Goal: Download file/media

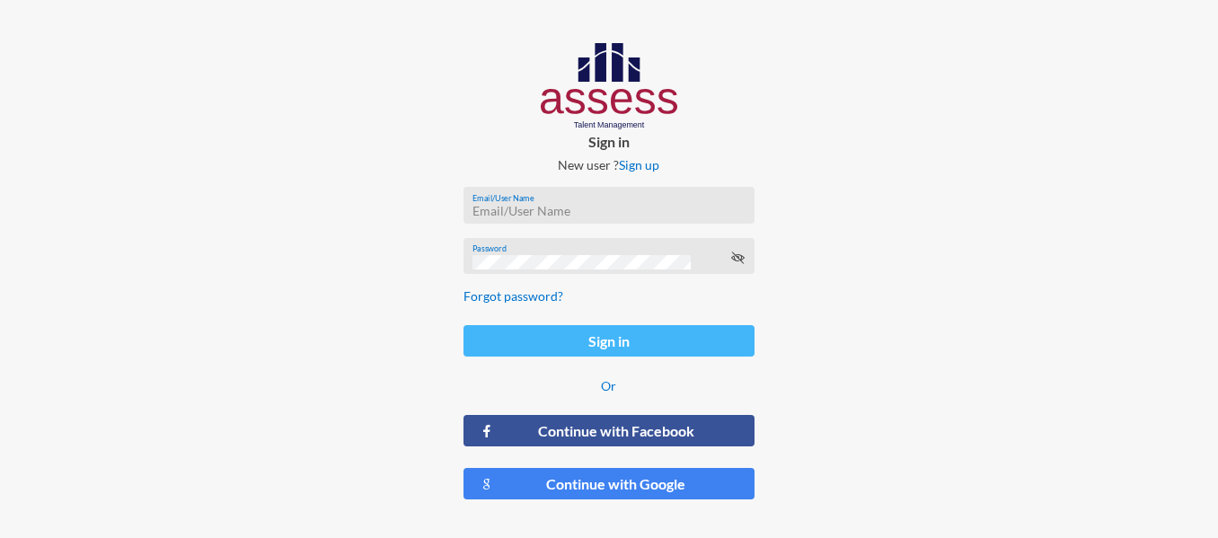
type input "[EMAIL_ADDRESS][DOMAIN_NAME]"
click at [566, 349] on button "Sign in" at bounding box center [608, 340] width 291 height 31
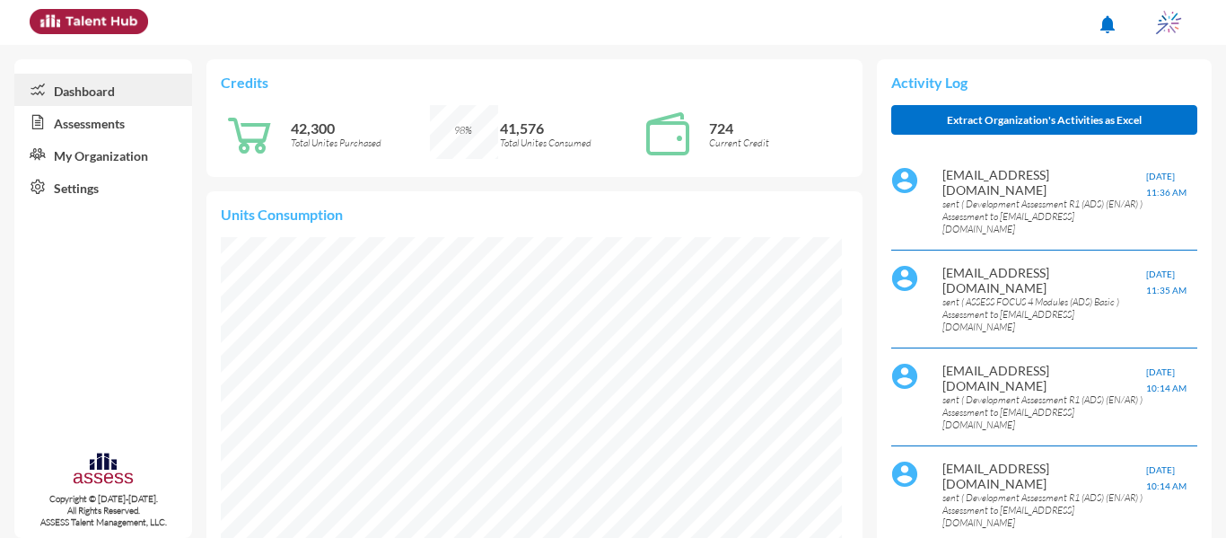
scroll to position [141, 282]
drag, startPoint x: 383, startPoint y: 140, endPoint x: 283, endPoint y: 115, distance: 103.7
click at [283, 115] on div "42,300 Total Unites Purchased" at bounding box center [325, 133] width 209 height 57
click at [303, 136] on p "42,300" at bounding box center [360, 127] width 139 height 17
drag, startPoint x: 288, startPoint y: 125, endPoint x: 420, endPoint y: 154, distance: 135.3
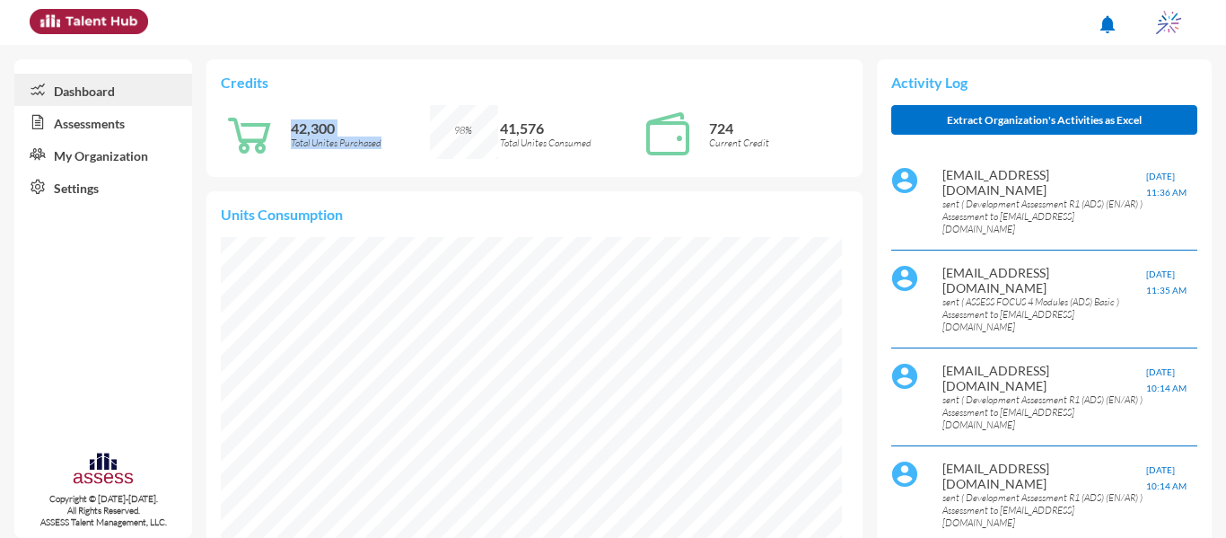
click at [420, 154] on div "42,300 Total Unites Purchased" at bounding box center [325, 133] width 209 height 57
click at [375, 135] on p "42,300" at bounding box center [360, 127] width 139 height 17
drag, startPoint x: 382, startPoint y: 145, endPoint x: 251, endPoint y: 110, distance: 135.1
click at [251, 110] on div "42,300 Total Unites Purchased" at bounding box center [325, 133] width 209 height 57
click at [293, 130] on p "42,300" at bounding box center [360, 127] width 139 height 17
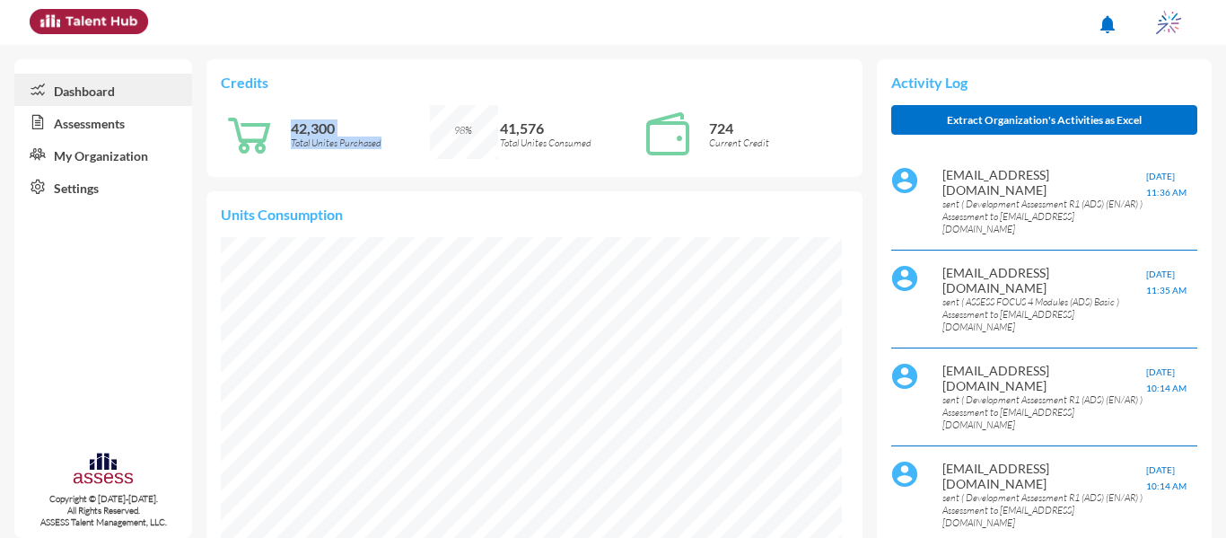
drag, startPoint x: 293, startPoint y: 130, endPoint x: 382, endPoint y: 161, distance: 94.8
click at [382, 161] on div "42,300 Total Unites Purchased" at bounding box center [360, 133] width 139 height 57
click at [379, 146] on p "Total Unites Purchased" at bounding box center [360, 142] width 139 height 13
drag, startPoint x: 383, startPoint y: 143, endPoint x: 258, endPoint y: 123, distance: 127.2
click at [258, 123] on div "42,300 Total Unites Purchased" at bounding box center [325, 133] width 209 height 57
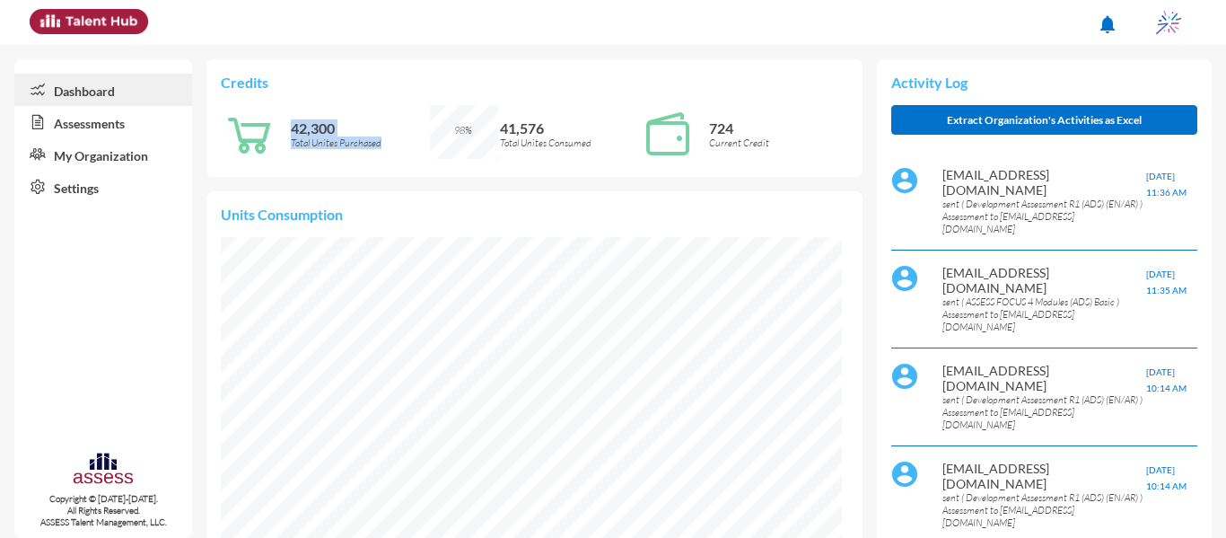
click at [338, 161] on div "42,300 Total Unites Purchased" at bounding box center [360, 133] width 139 height 57
drag, startPoint x: 388, startPoint y: 141, endPoint x: 288, endPoint y: 107, distance: 105.3
click at [288, 107] on div "42,300 Total Unites Purchased" at bounding box center [325, 133] width 209 height 57
click at [288, 107] on div at bounding box center [256, 133] width 70 height 57
click at [132, 117] on link "Assessments" at bounding box center [103, 122] width 178 height 32
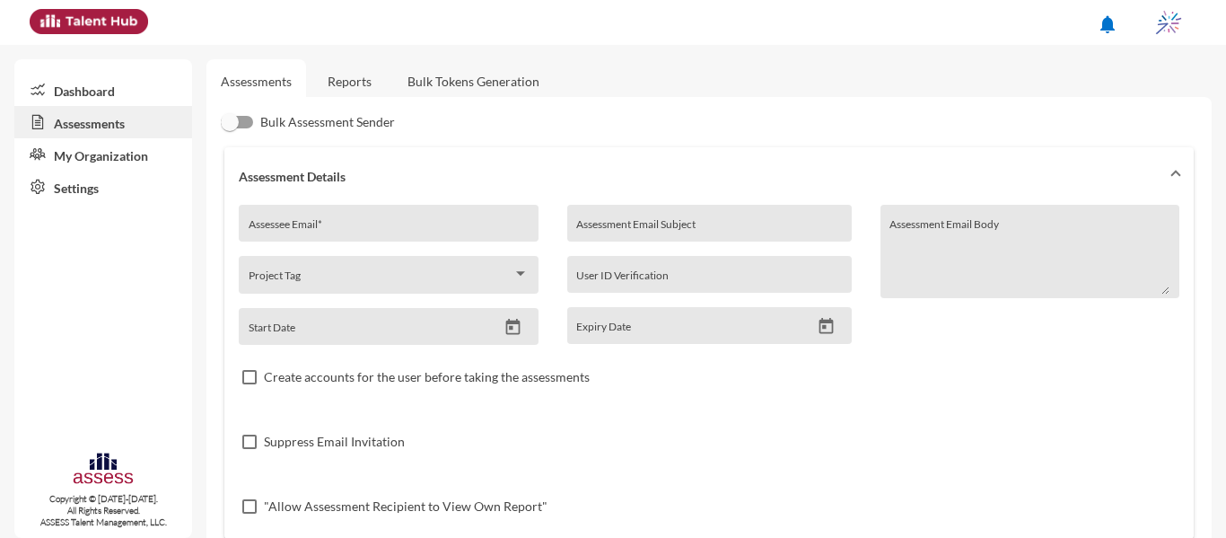
click at [363, 80] on link "Reports" at bounding box center [349, 81] width 73 height 44
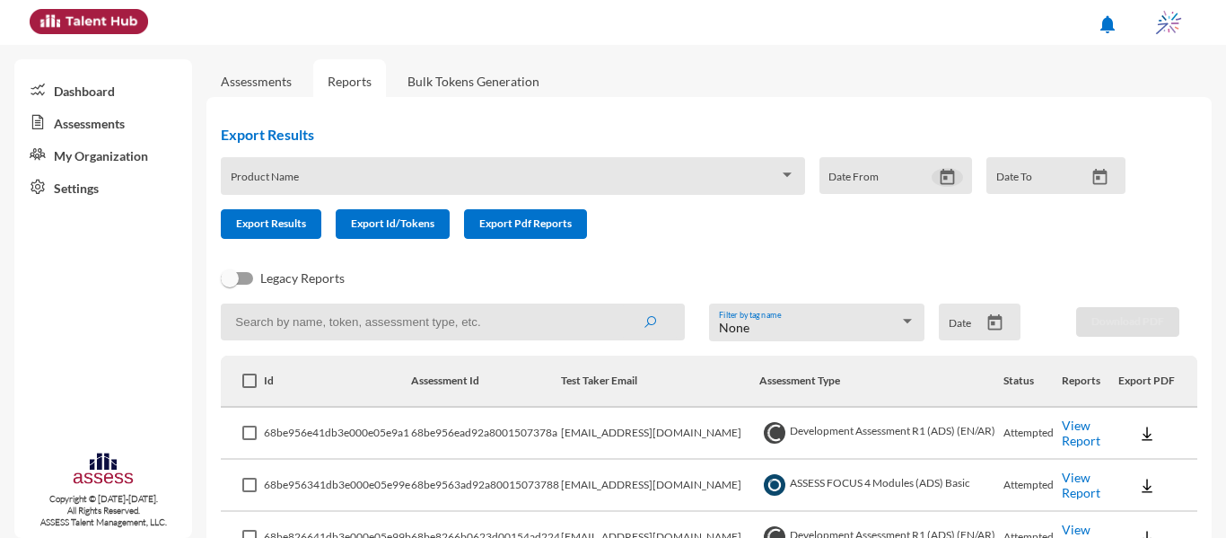
click at [940, 180] on icon "Open calendar" at bounding box center [947, 177] width 19 height 19
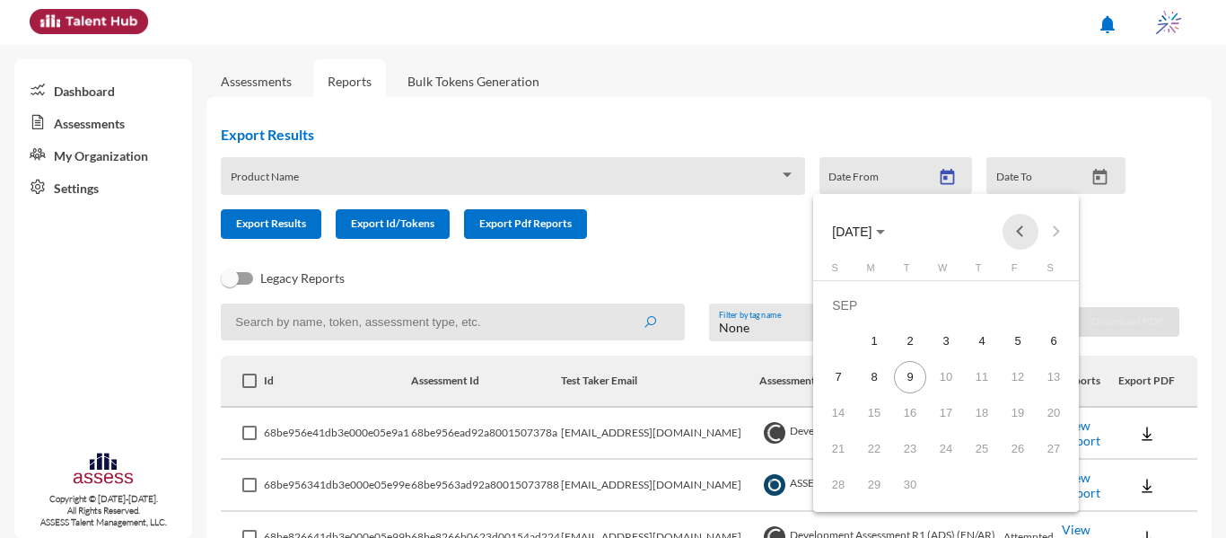
click at [1023, 233] on button "Previous month" at bounding box center [1021, 232] width 36 height 36
click at [903, 330] on div "1" at bounding box center [910, 341] width 32 height 32
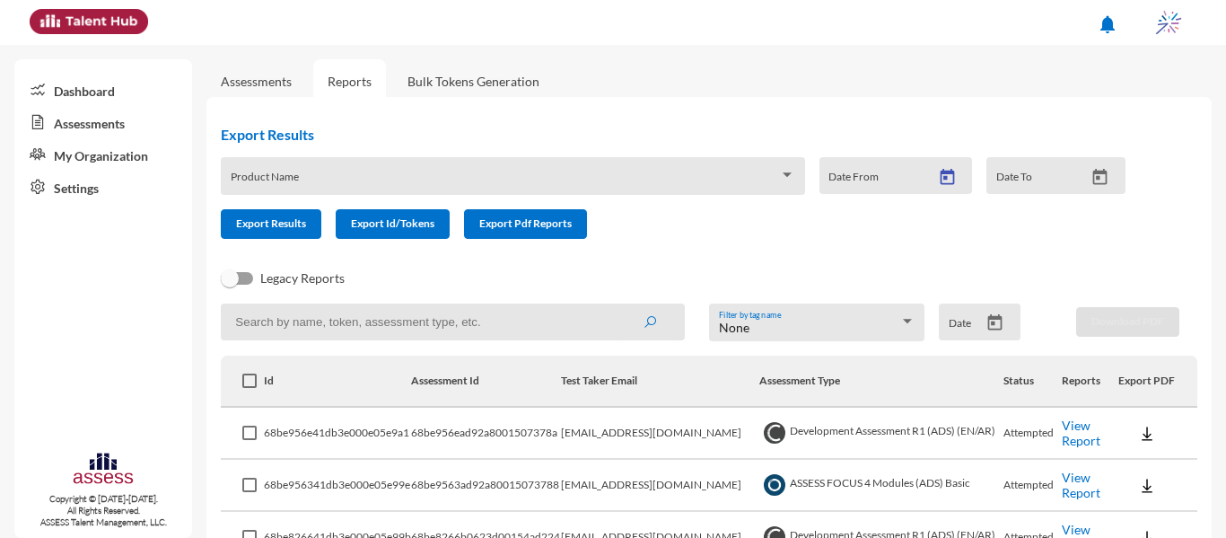
type input "[DATE]"
click at [1091, 182] on icon "Open calendar" at bounding box center [1100, 177] width 19 height 19
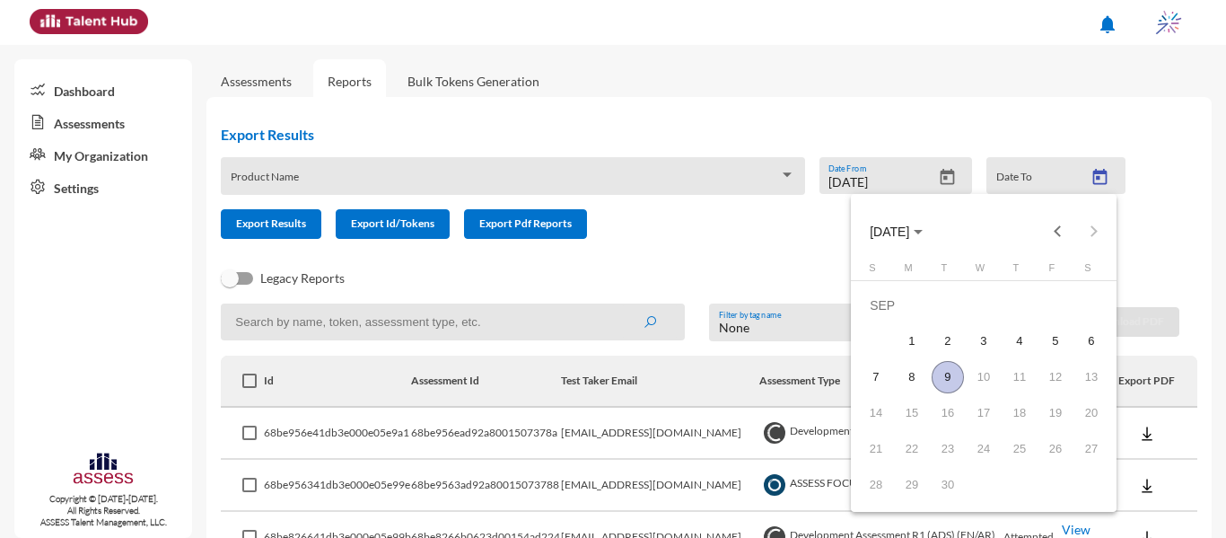
click at [954, 376] on div "9" at bounding box center [948, 377] width 32 height 32
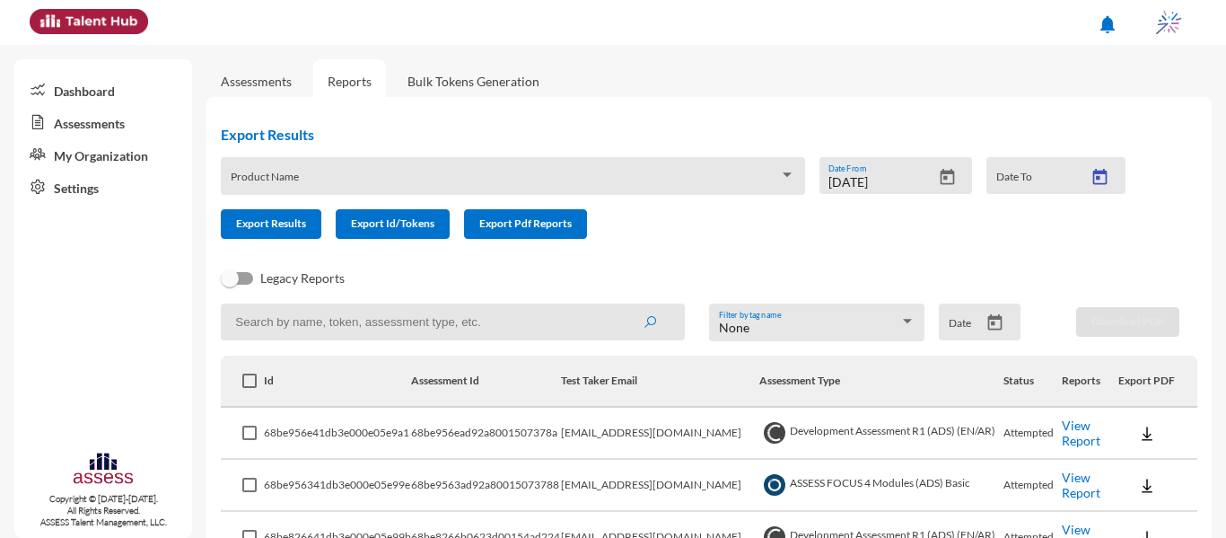
type input "[DATE]"
click at [269, 227] on span "Export Results" at bounding box center [271, 222] width 70 height 13
click at [574, 173] on div "Product Name" at bounding box center [513, 181] width 565 height 28
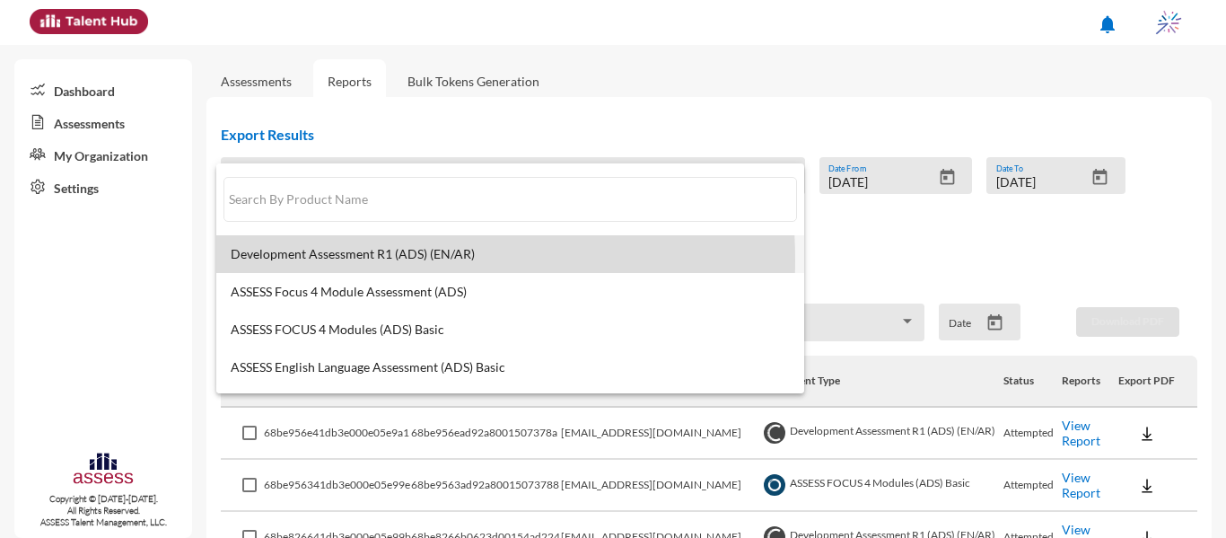
click at [344, 259] on span "Development Assessment R1 (ADS) (EN/AR)" at bounding box center [510, 254] width 559 height 14
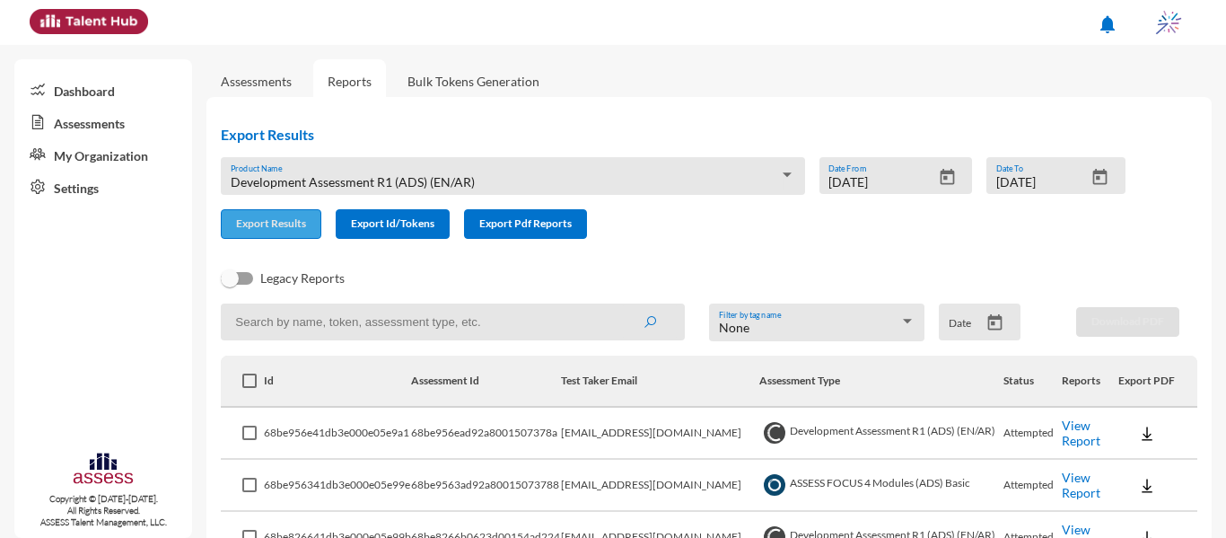
click at [279, 234] on button "Export Results" at bounding box center [271, 224] width 101 height 30
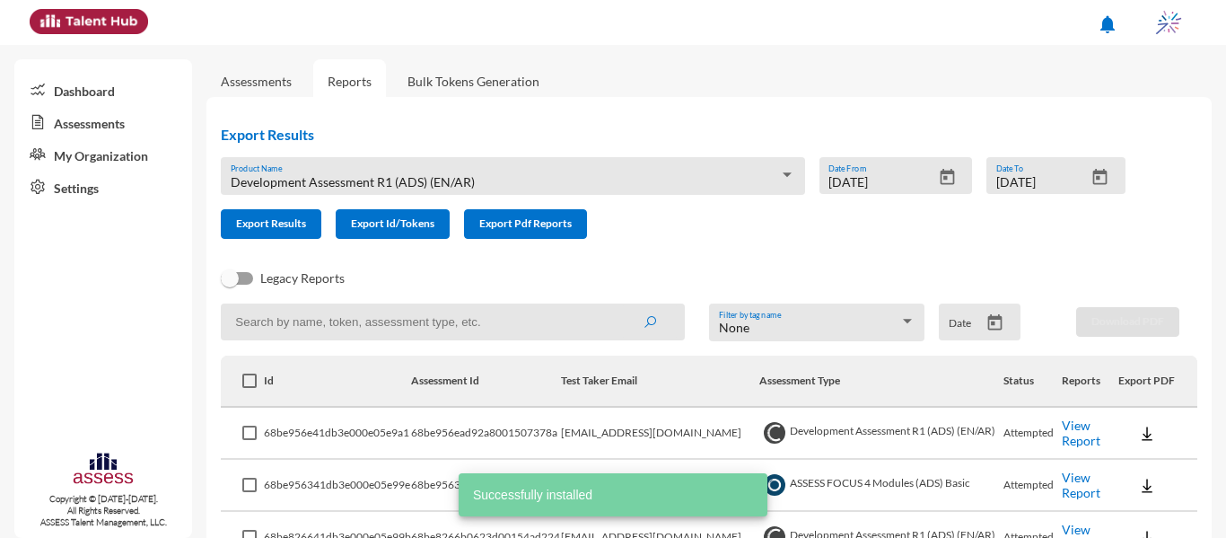
click at [435, 163] on div "Development Assessment R1 (ADS) (EN/AR) Product Name" at bounding box center [513, 176] width 584 height 38
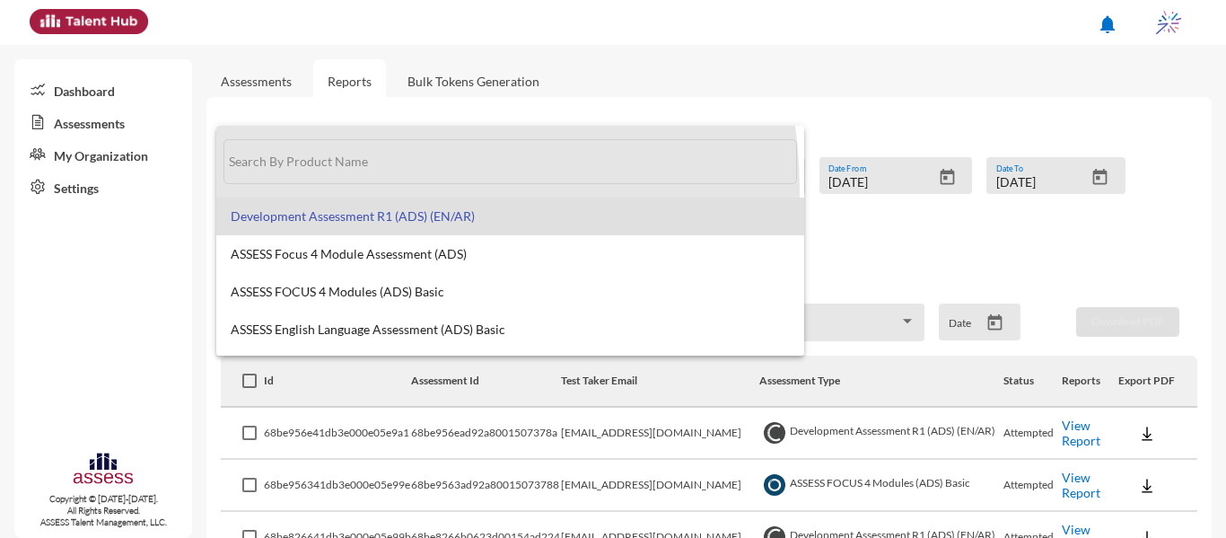
click at [344, 190] on span at bounding box center [511, 162] width 574 height 72
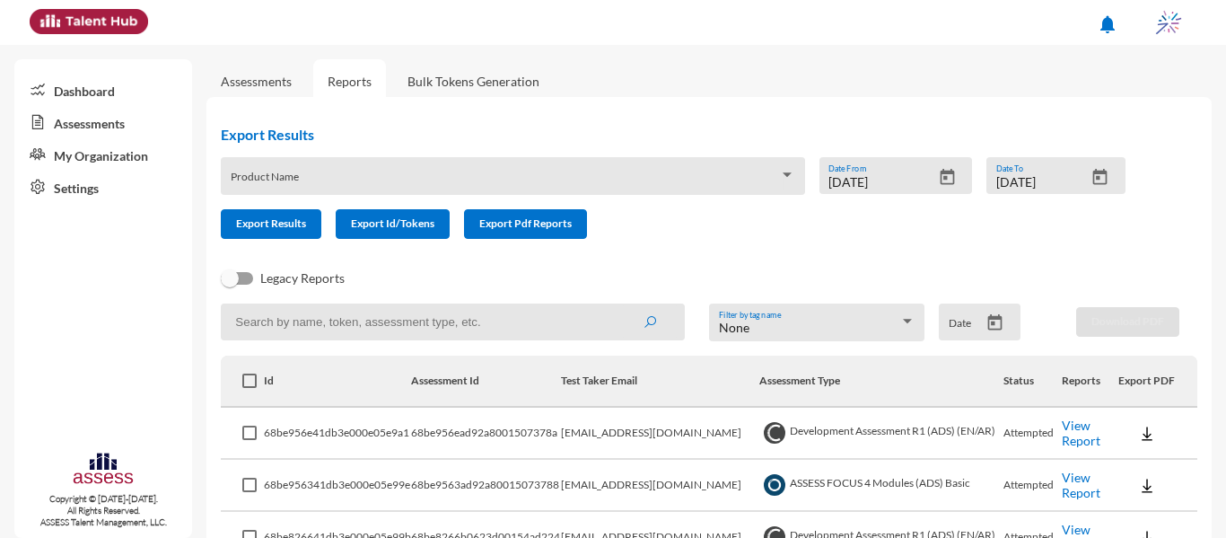
click at [337, 330] on input at bounding box center [453, 321] width 464 height 37
paste input "68a5c6984c584c0015ef0d38"
click at [621, 305] on button "submit" at bounding box center [649, 321] width 57 height 32
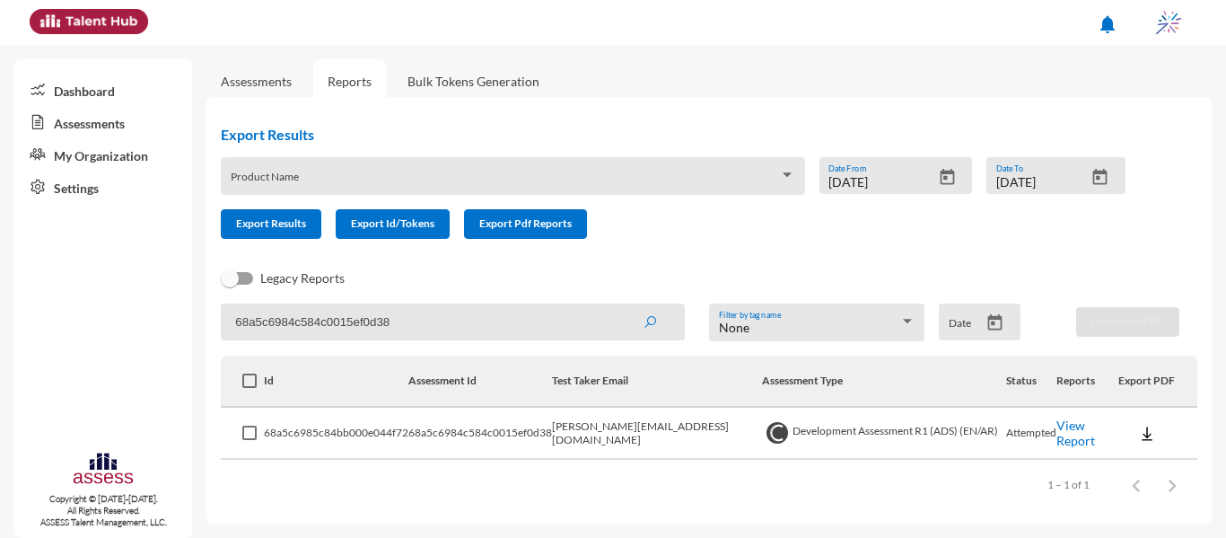
click at [1139, 433] on img at bounding box center [1148, 434] width 18 height 18
click at [1175, 305] on button "OCM / EN" at bounding box center [1168, 297] width 118 height 34
click at [664, 432] on td "[PERSON_NAME][EMAIL_ADDRESS][DOMAIN_NAME]" at bounding box center [656, 434] width 209 height 52
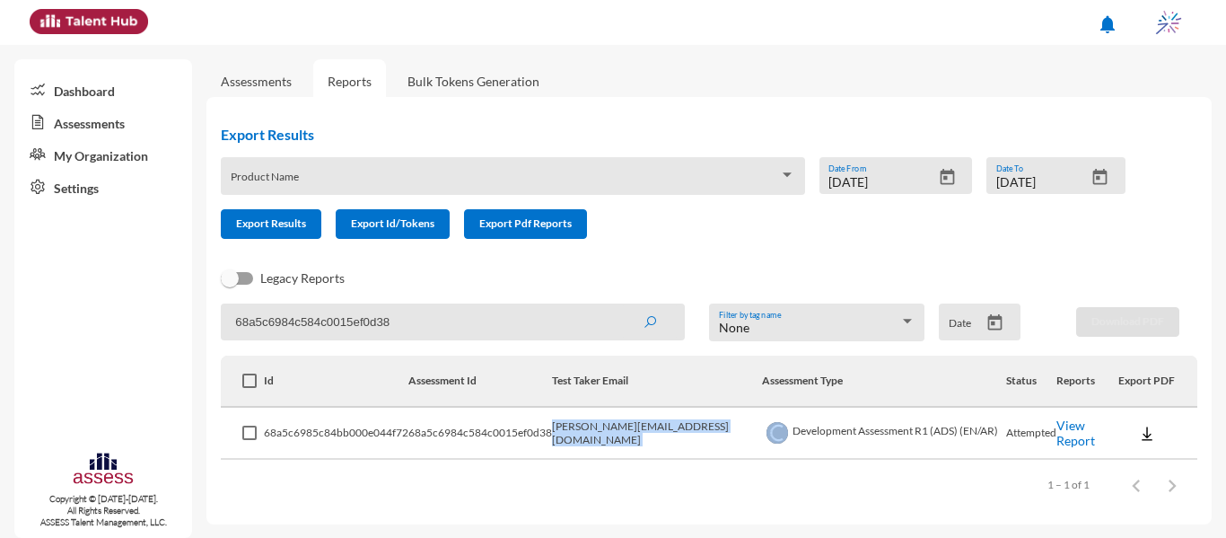
copy td "[PERSON_NAME][EMAIL_ADDRESS][DOMAIN_NAME]"
paste input "[PERSON_NAME][EMAIL_ADDRESS][DOMAIN_NAME]"
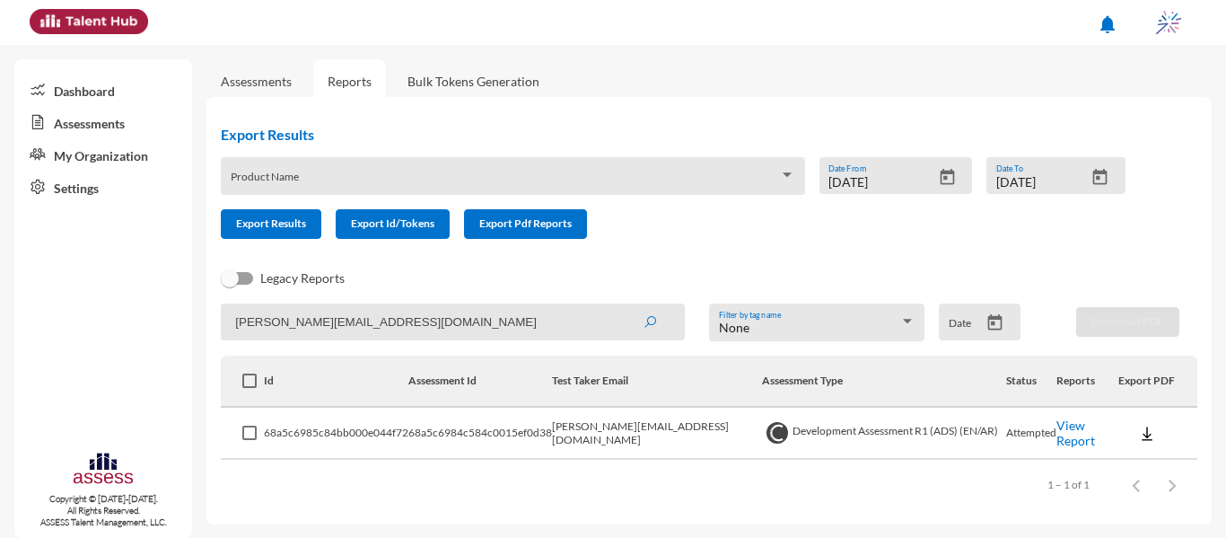
drag, startPoint x: 487, startPoint y: 324, endPoint x: 0, endPoint y: 324, distance: 486.6
click at [0, 324] on mat-sidenav-container "Dashboard Assessments My Organization Settings Copyright © [DATE]-[DATE]. All R…" at bounding box center [613, 291] width 1226 height 493
type input "[PERSON_NAME][EMAIL_ADDRESS][DOMAIN_NAME]"
click at [621, 305] on button "submit" at bounding box center [649, 321] width 57 height 32
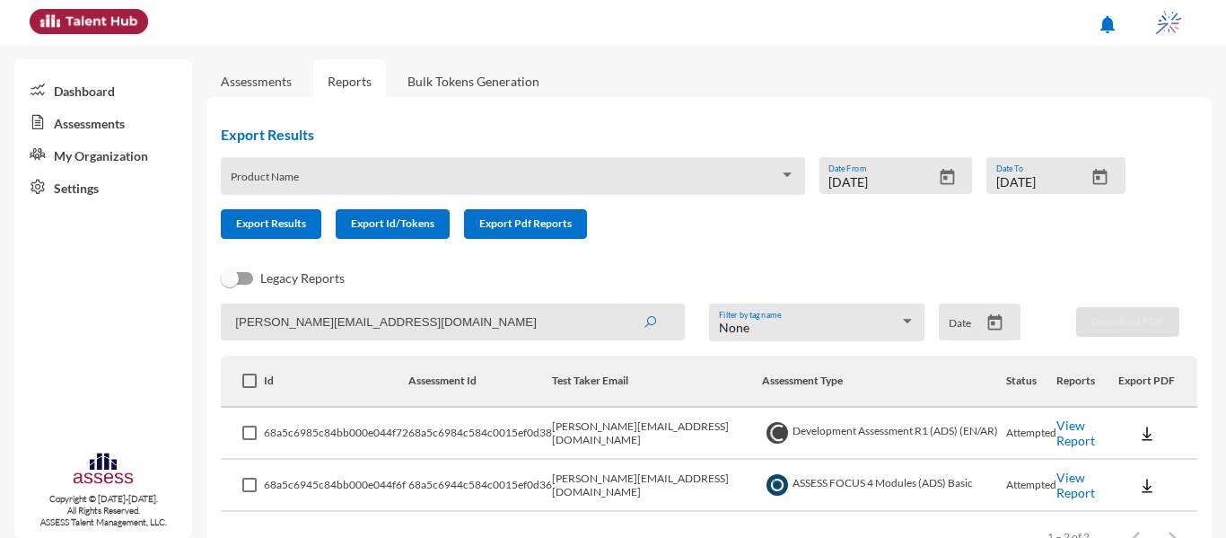
click at [1140, 482] on img at bounding box center [1148, 486] width 18 height 18
click at [1141, 422] on button "EN" at bounding box center [1159, 417] width 101 height 34
